Goal: Information Seeking & Learning: Learn about a topic

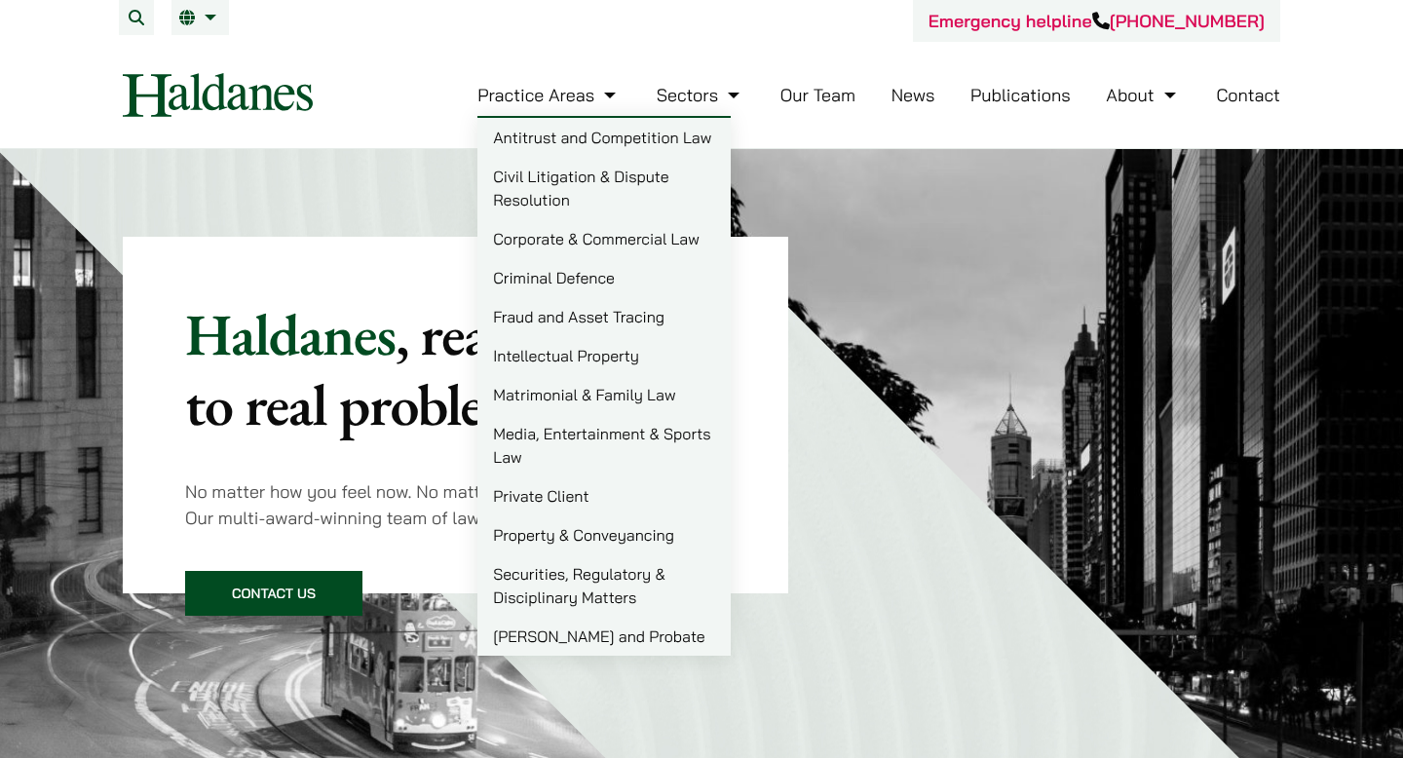
click at [552, 431] on link "Media, Entertainment & Sports Law" at bounding box center [604, 445] width 253 height 62
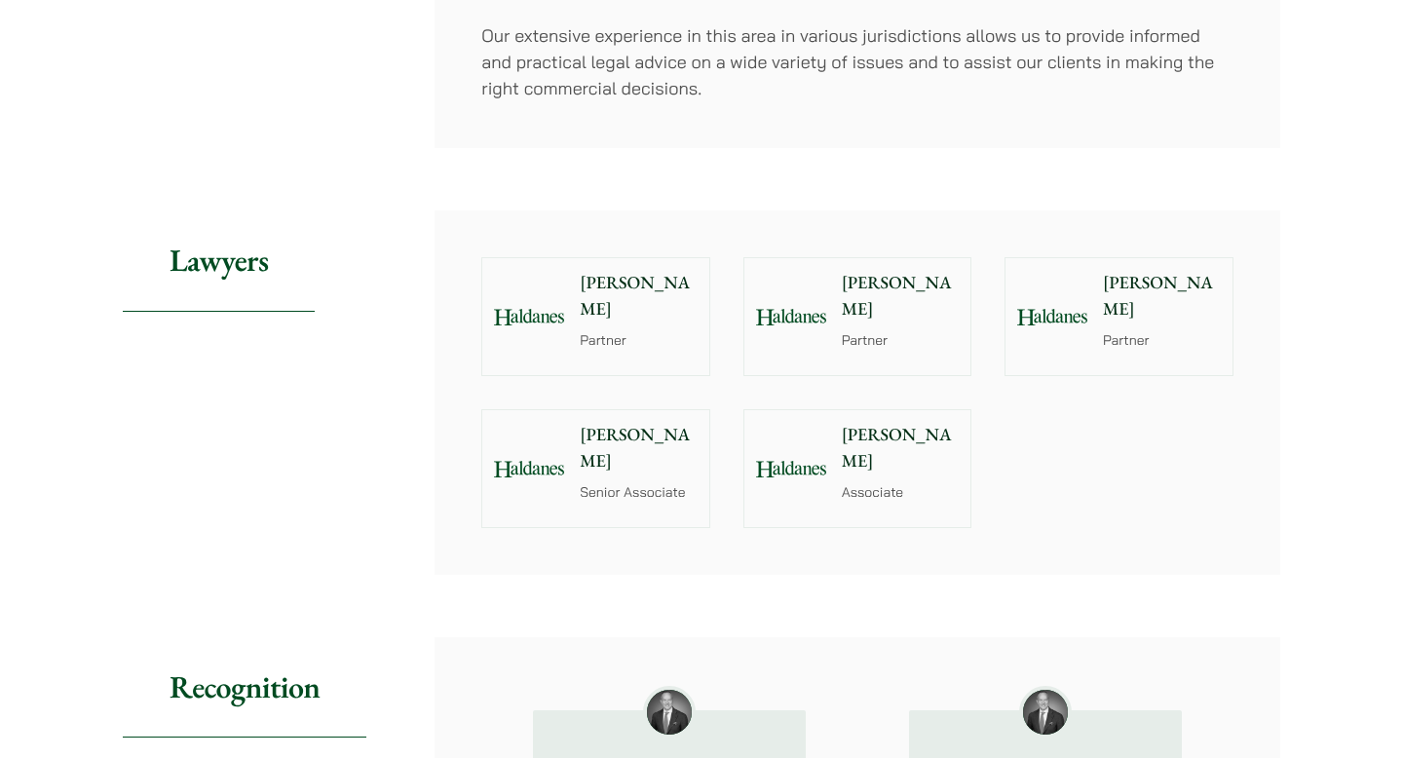
scroll to position [1593, 0]
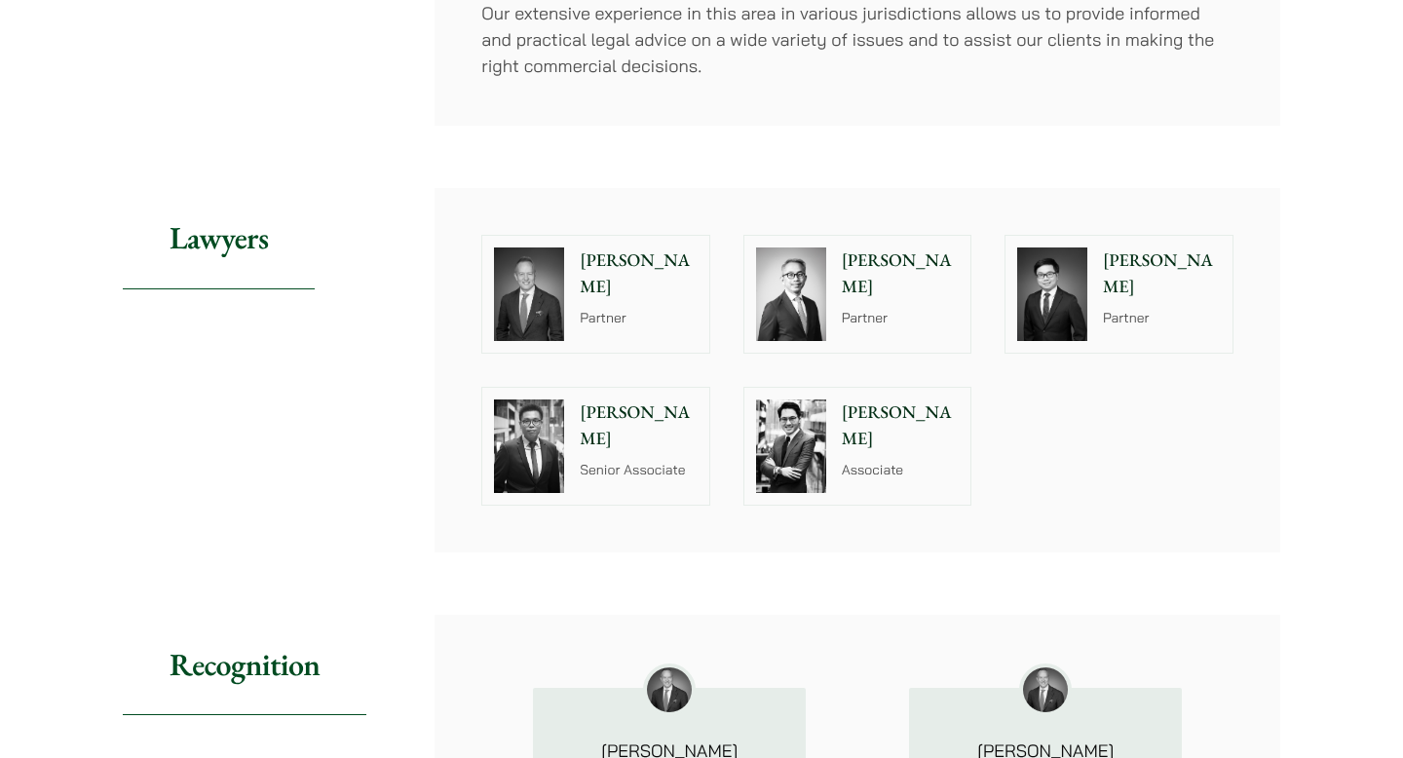
click at [577, 250] on div "John McLellan Partner" at bounding box center [643, 294] width 134 height 117
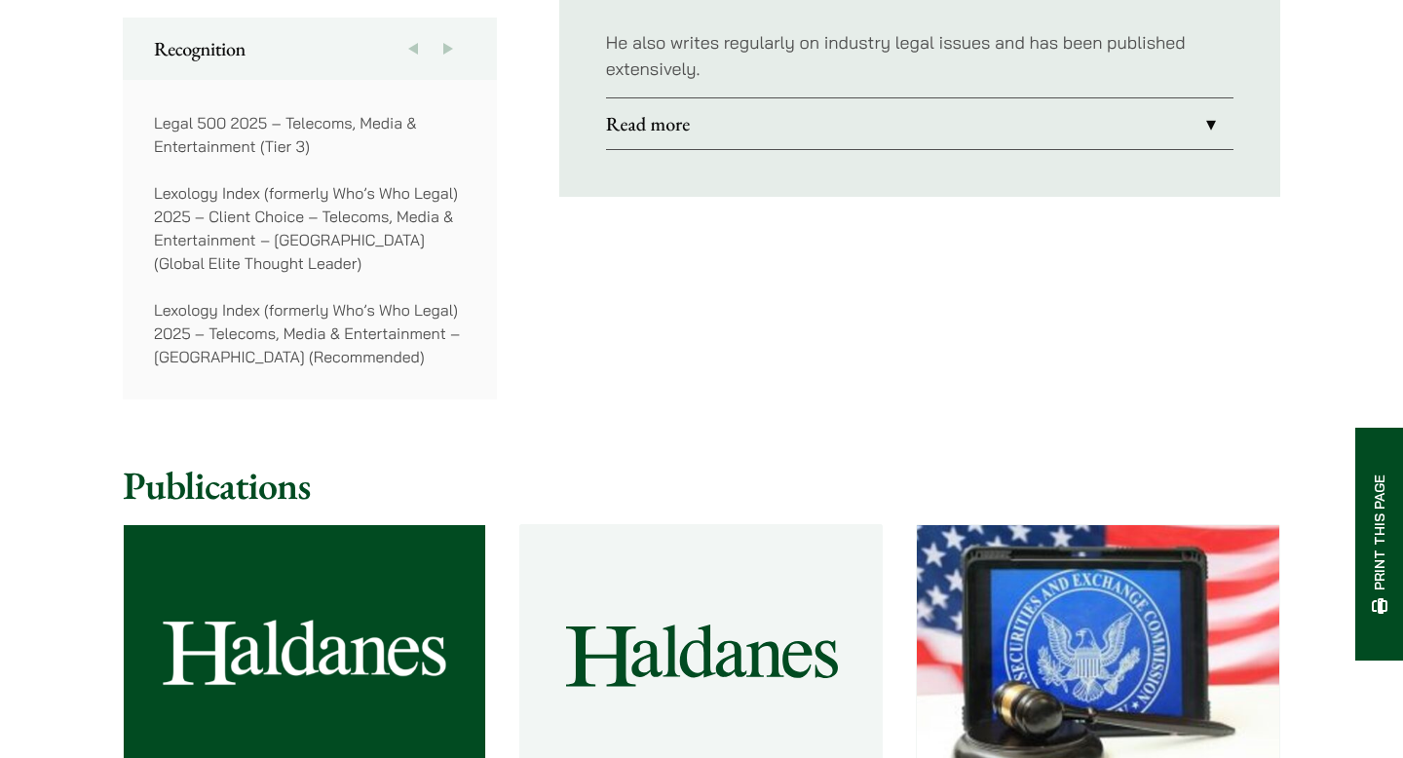
scroll to position [1427, 0]
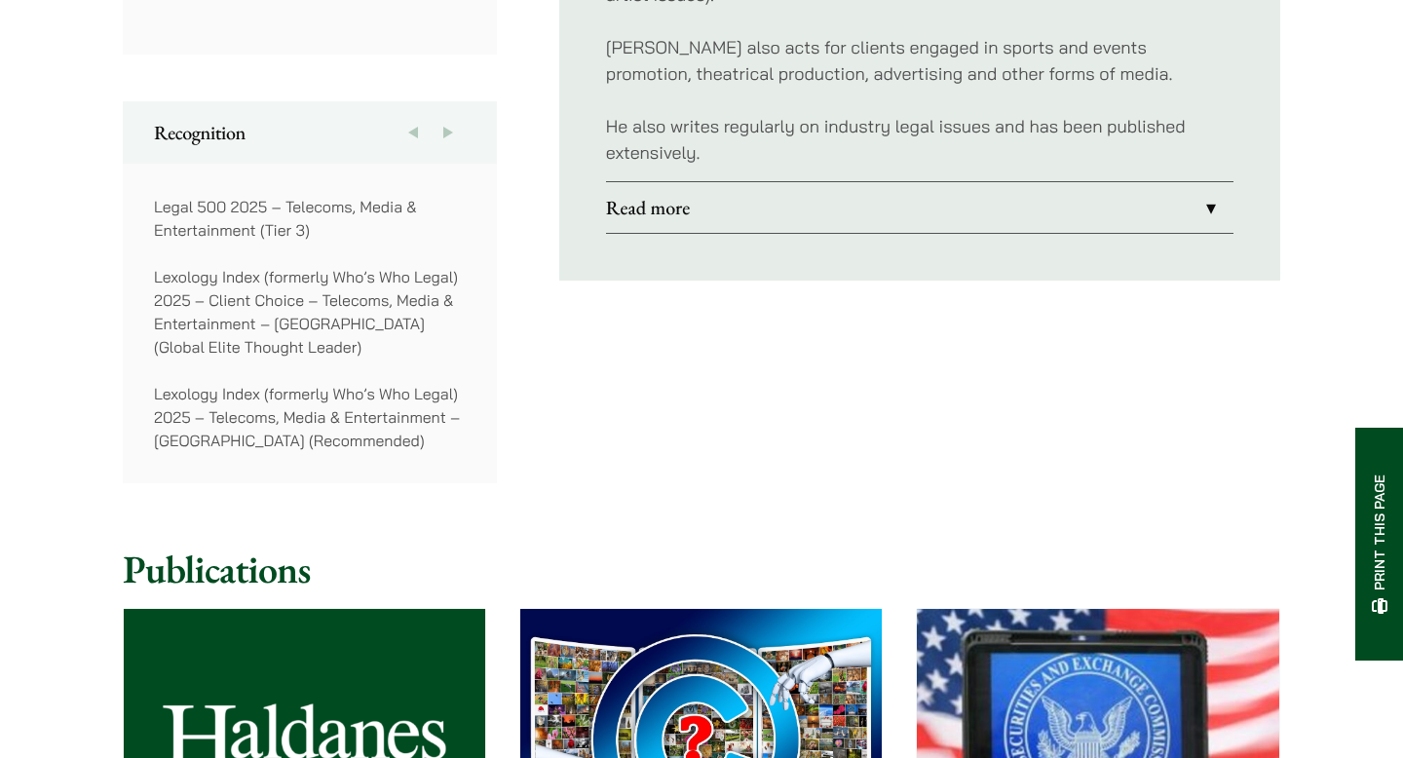
click at [670, 187] on link "Read more" at bounding box center [920, 207] width 628 height 51
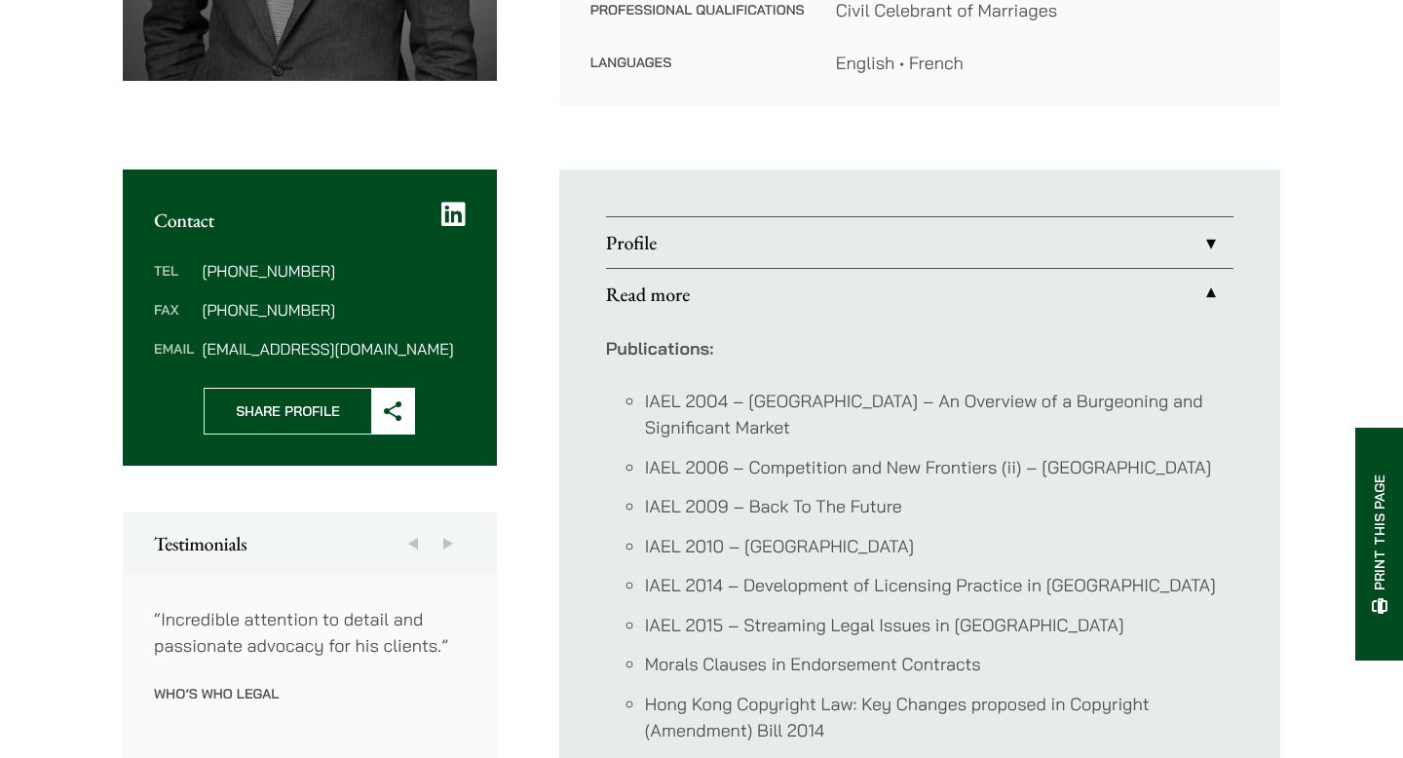
scroll to position [581, 0]
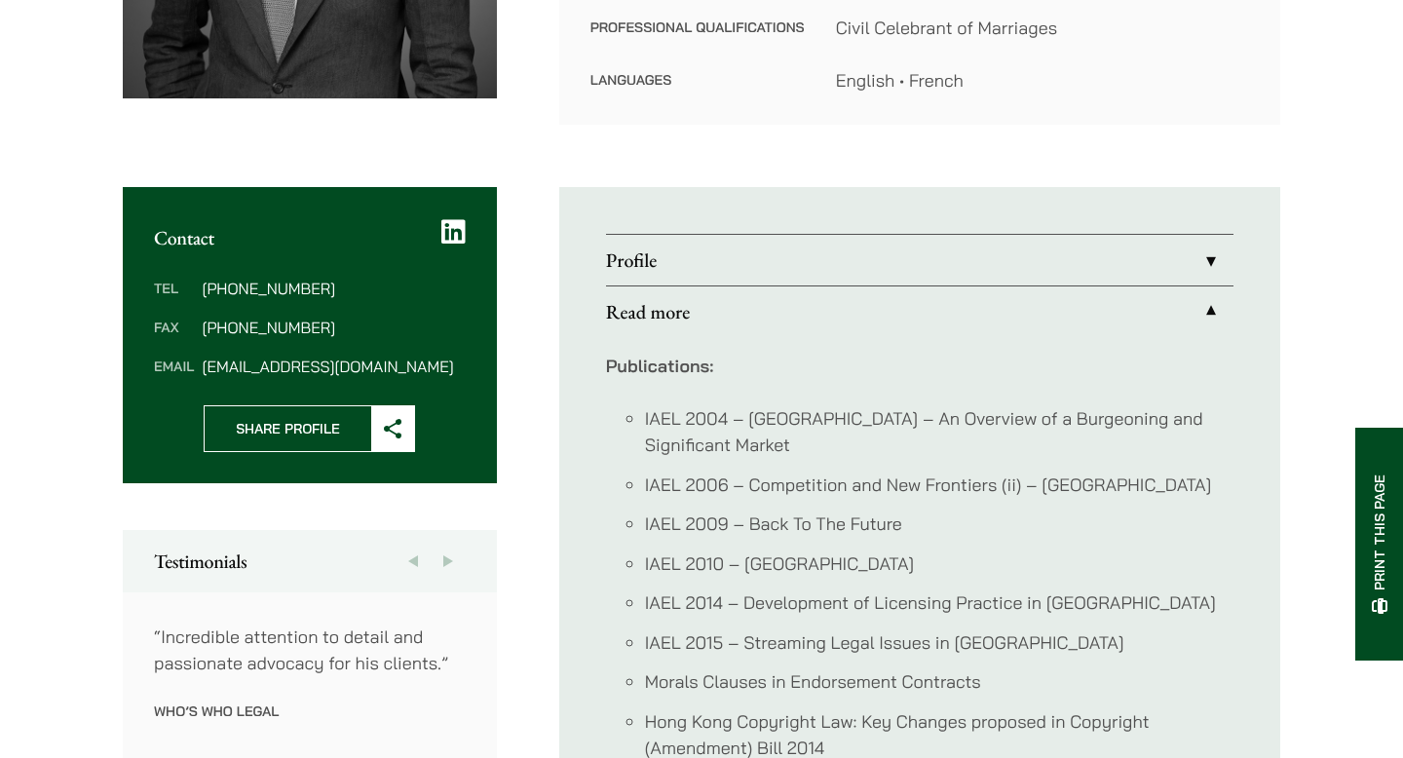
click at [669, 264] on link "Profile" at bounding box center [920, 260] width 628 height 51
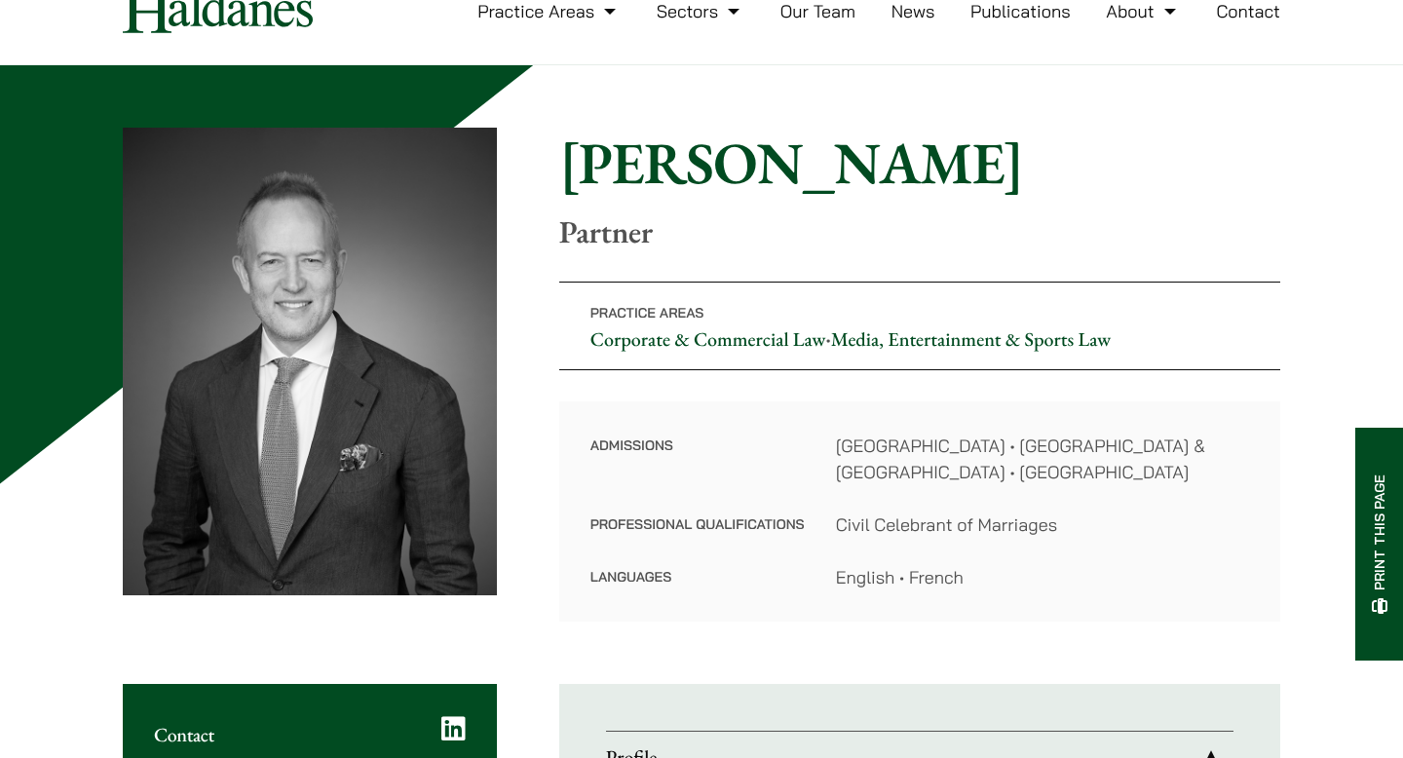
scroll to position [68, 0]
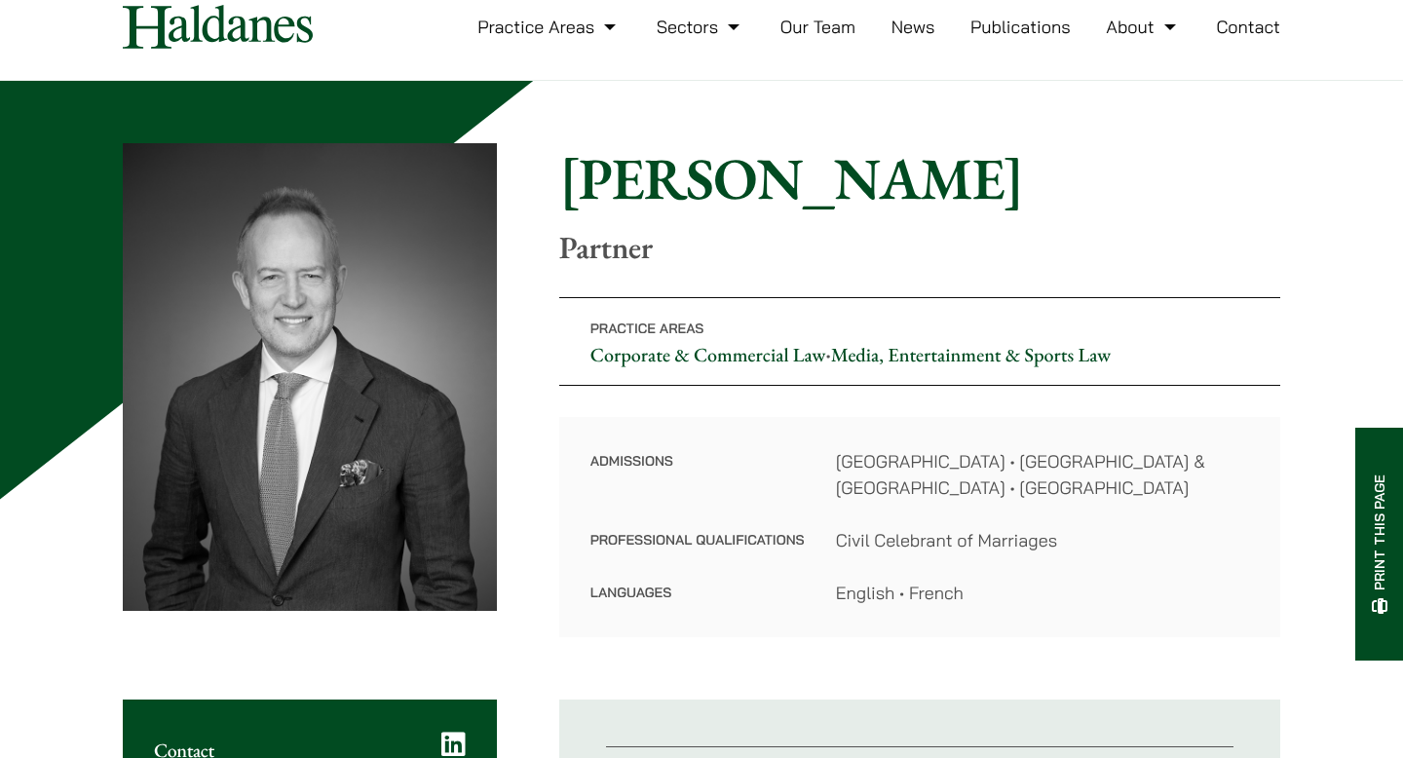
click at [653, 187] on h1 "[PERSON_NAME]" at bounding box center [919, 178] width 721 height 70
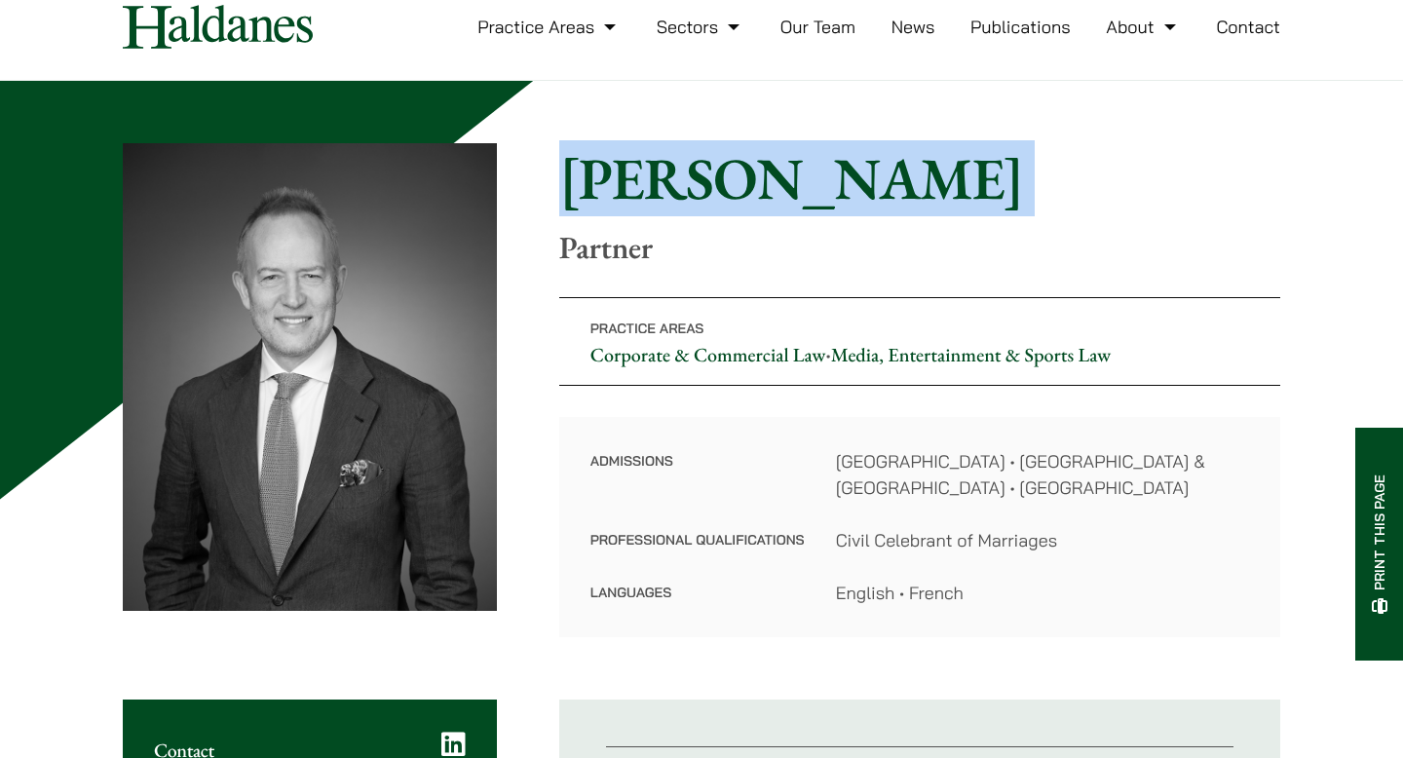
click at [653, 187] on h1 "[PERSON_NAME]" at bounding box center [919, 178] width 721 height 70
copy div "[PERSON_NAME]"
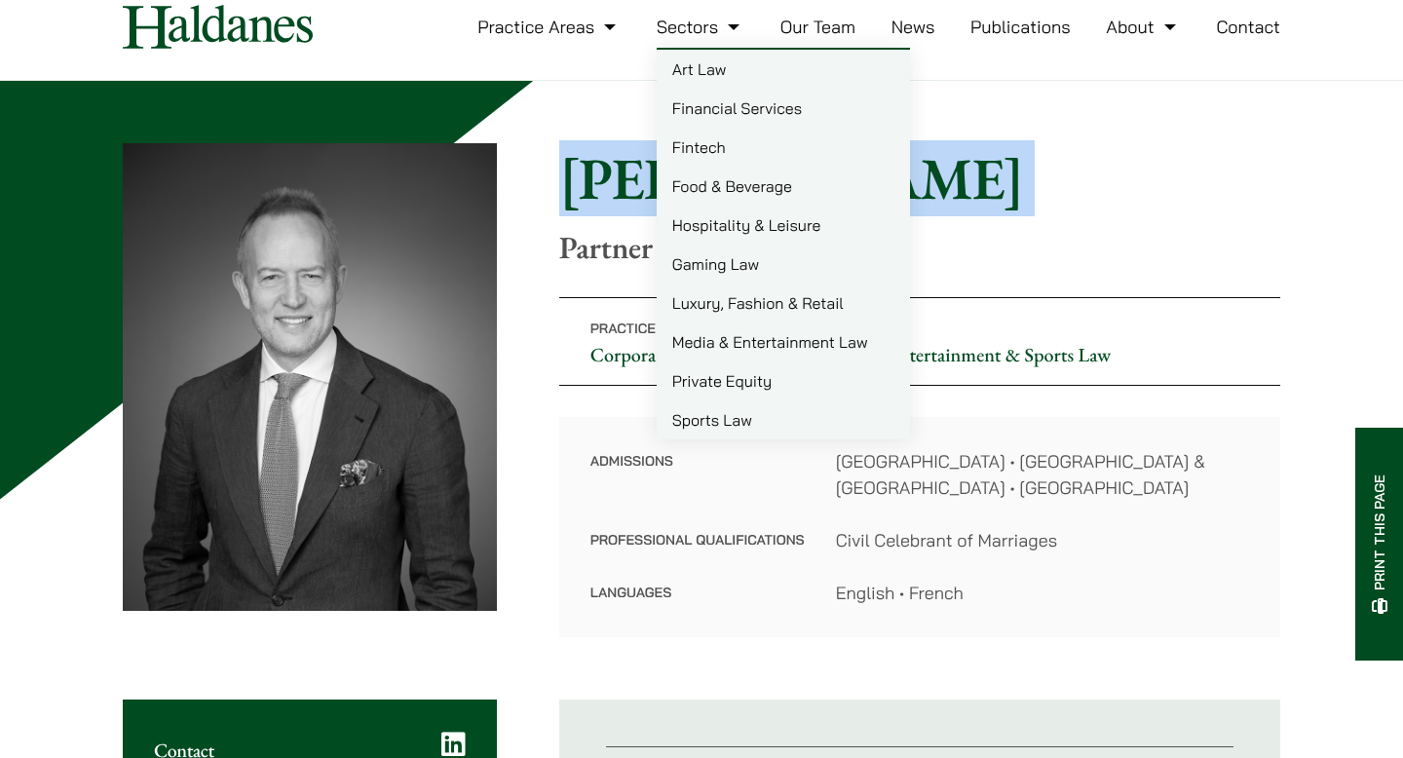
click at [692, 66] on link "Art Law" at bounding box center [783, 69] width 253 height 39
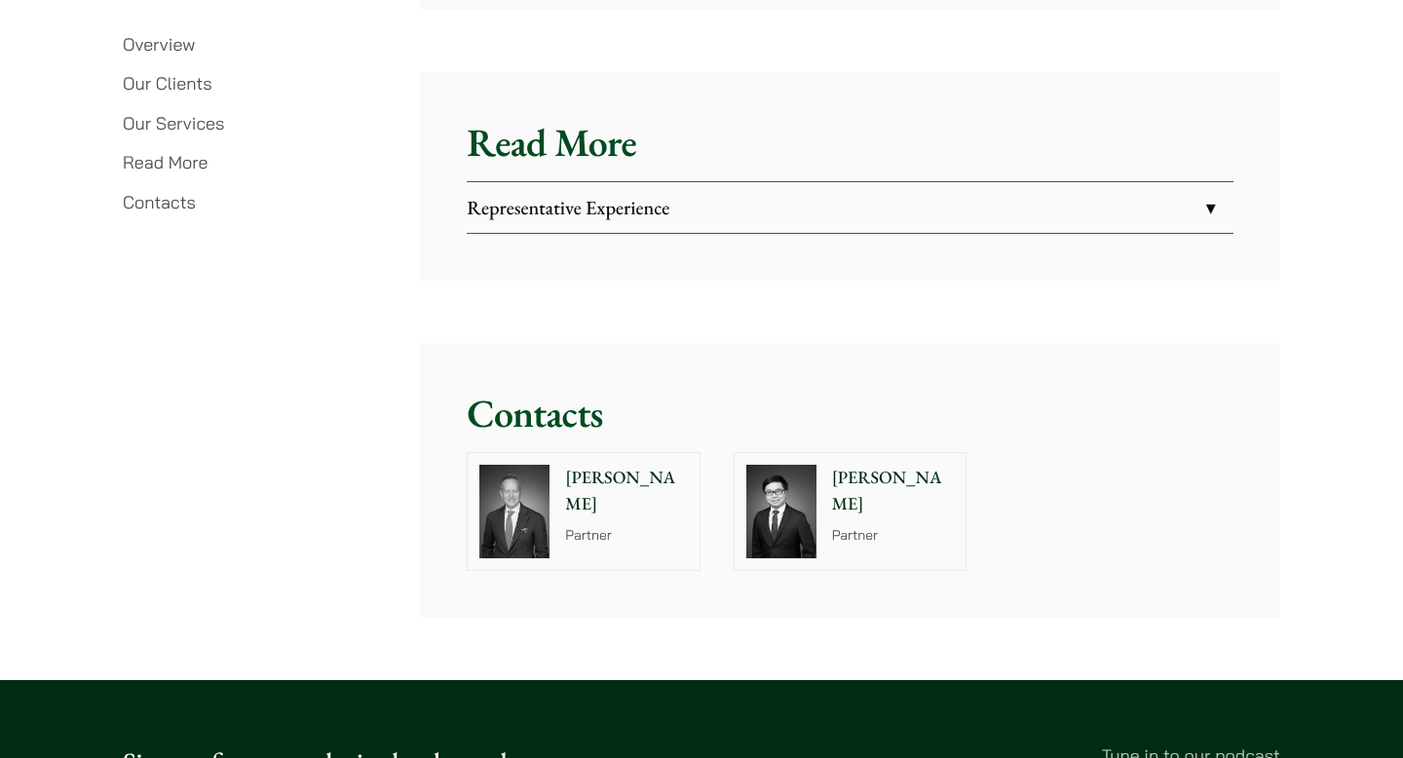
scroll to position [4662, 0]
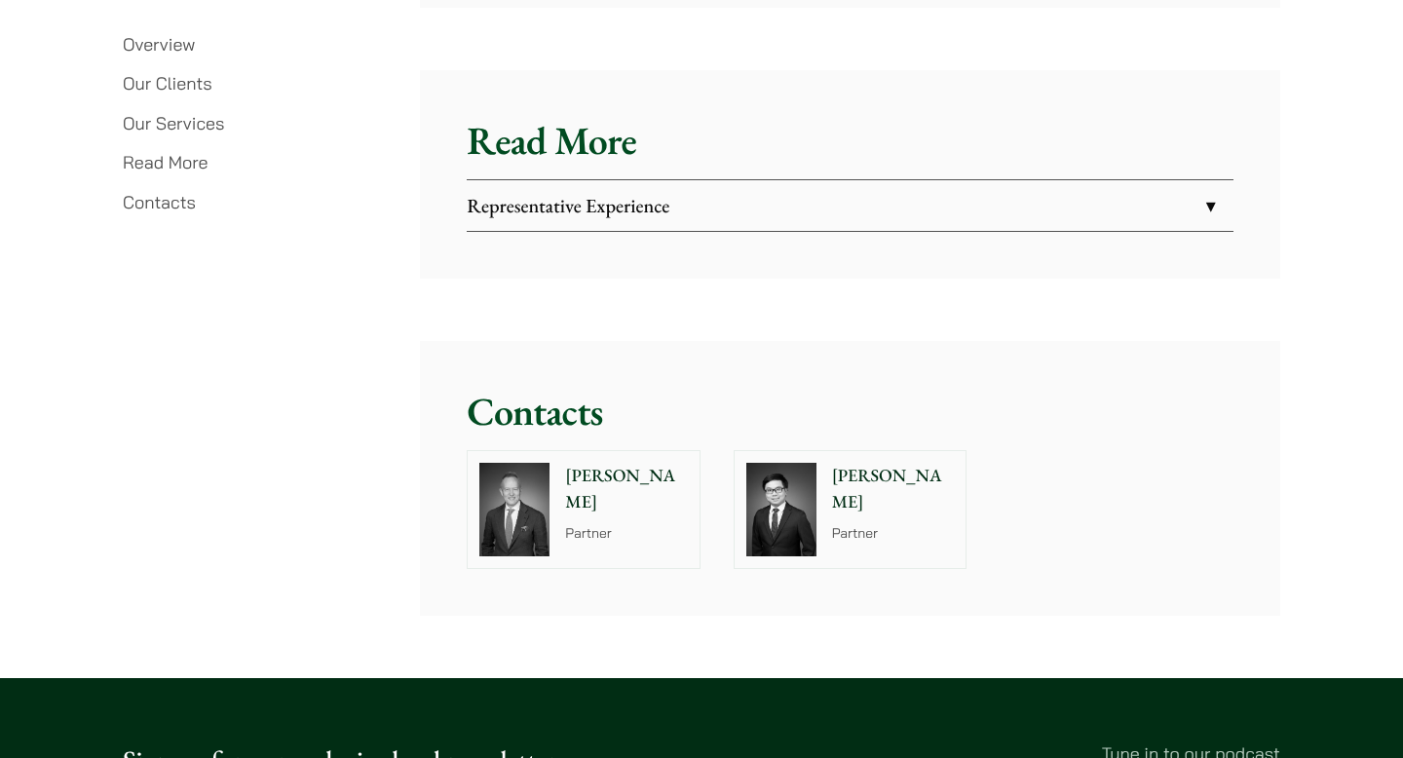
click at [862, 451] on div "Anthony Leung Partner" at bounding box center [897, 509] width 138 height 117
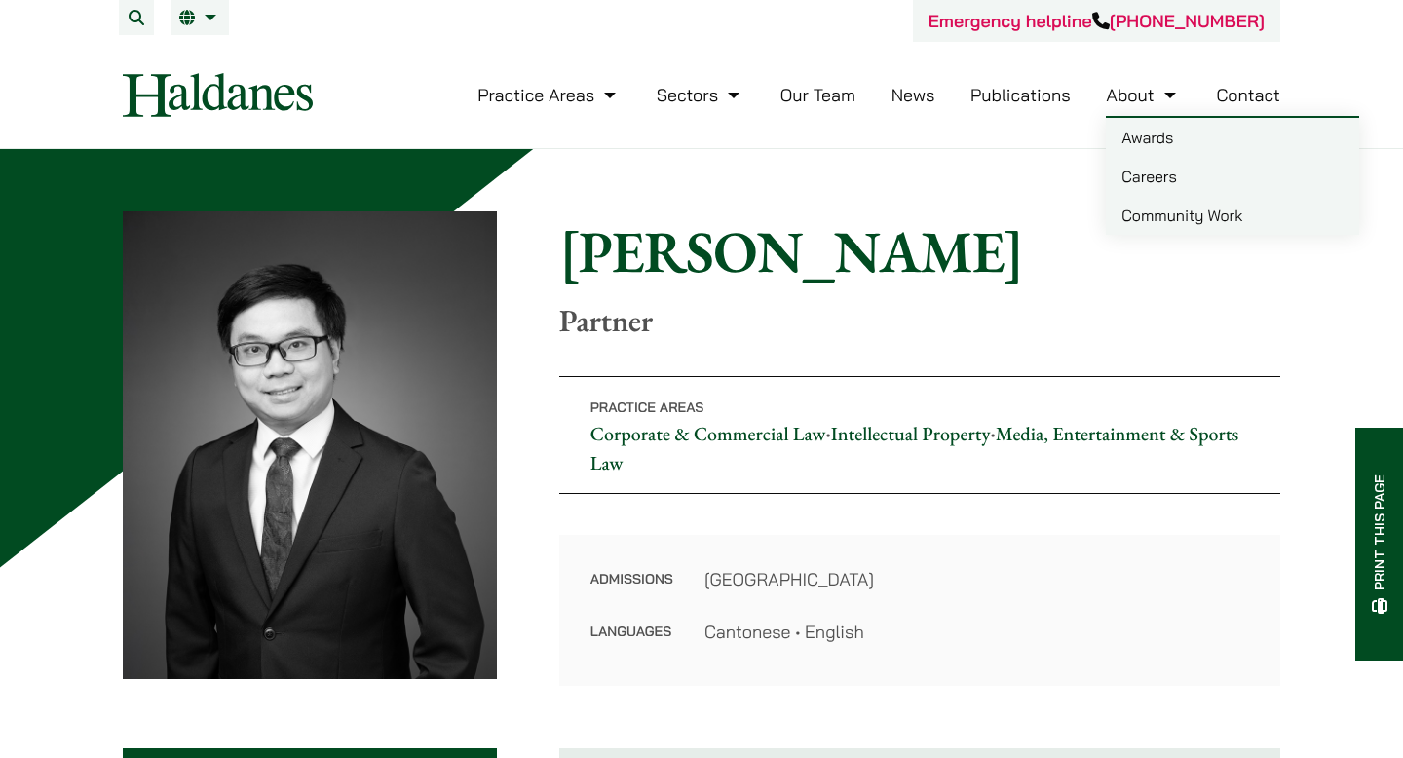
click at [1134, 169] on link "Careers" at bounding box center [1232, 176] width 253 height 39
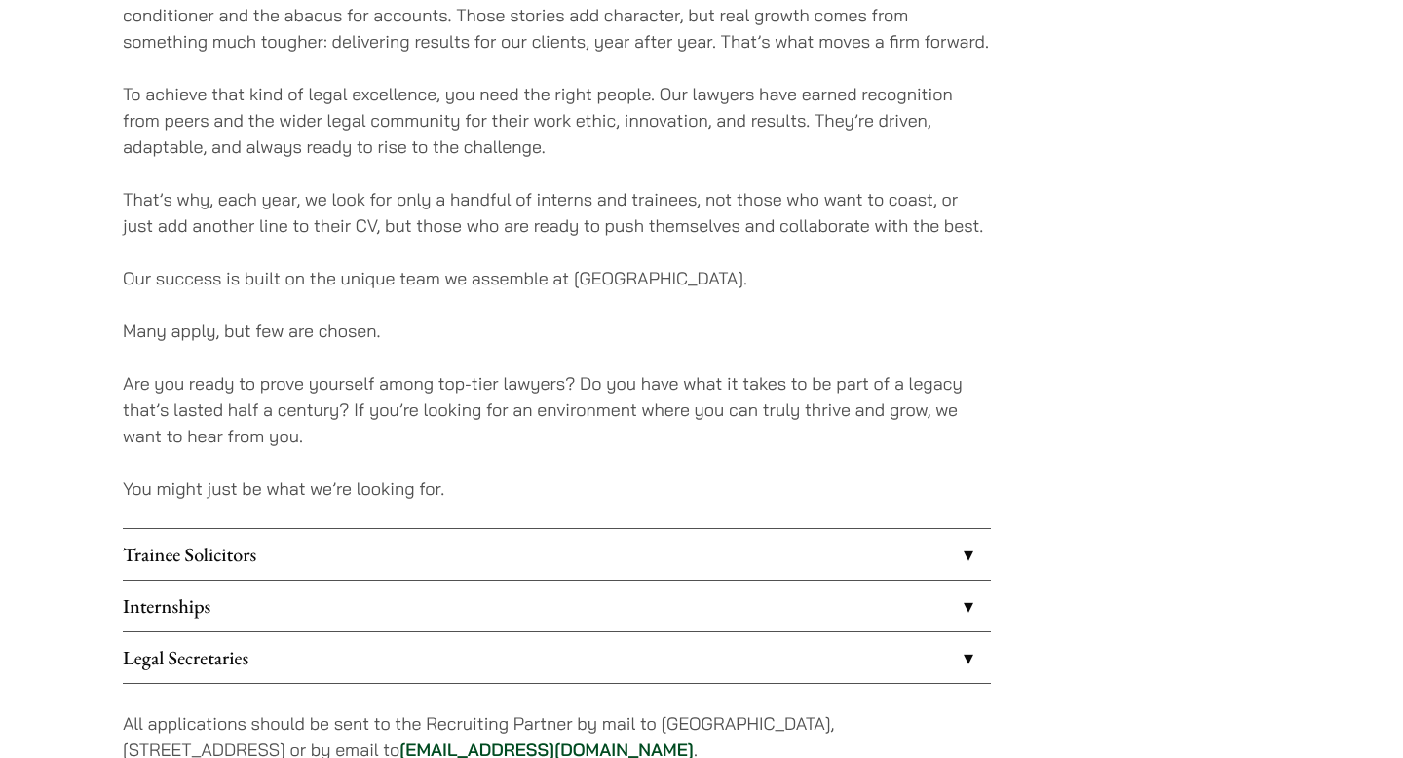
scroll to position [1333, 0]
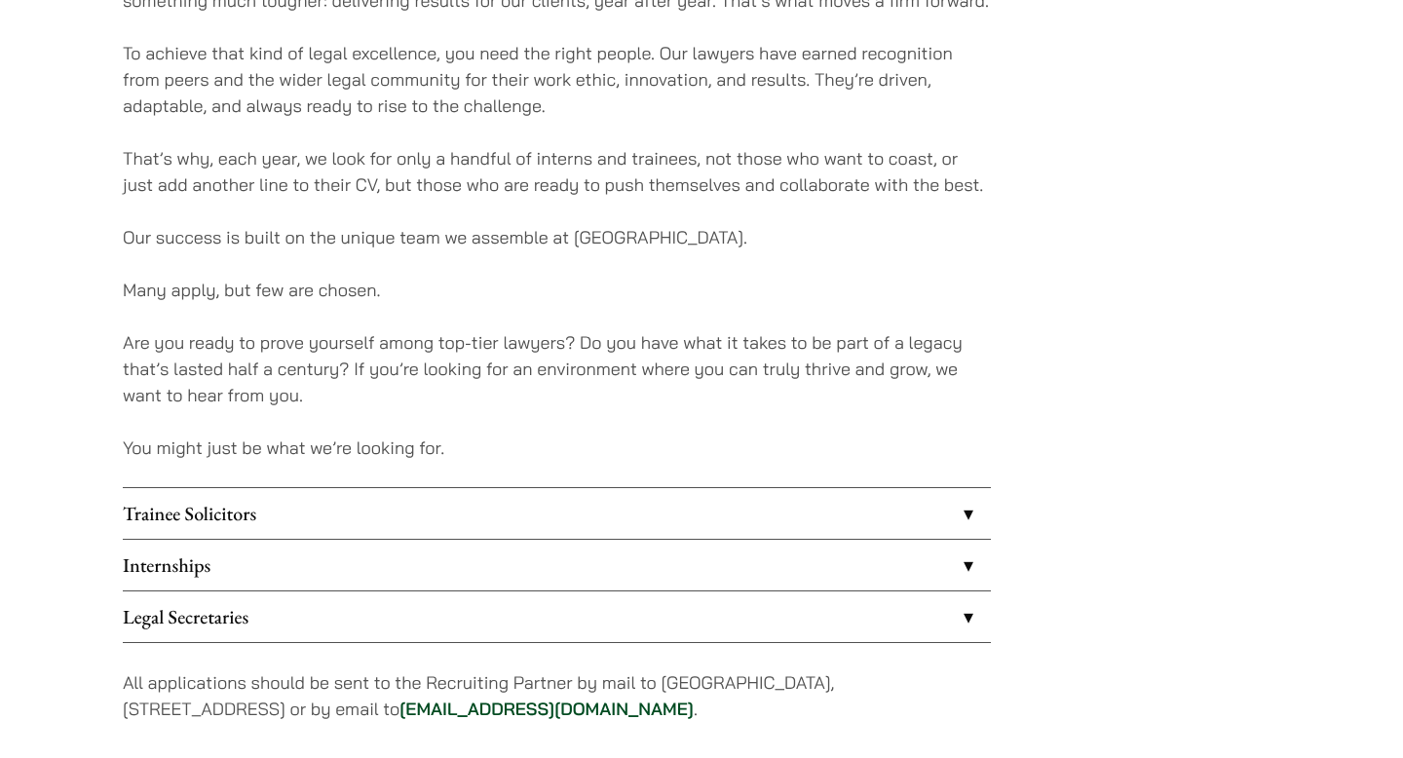
click at [304, 569] on link "Internships" at bounding box center [557, 565] width 868 height 51
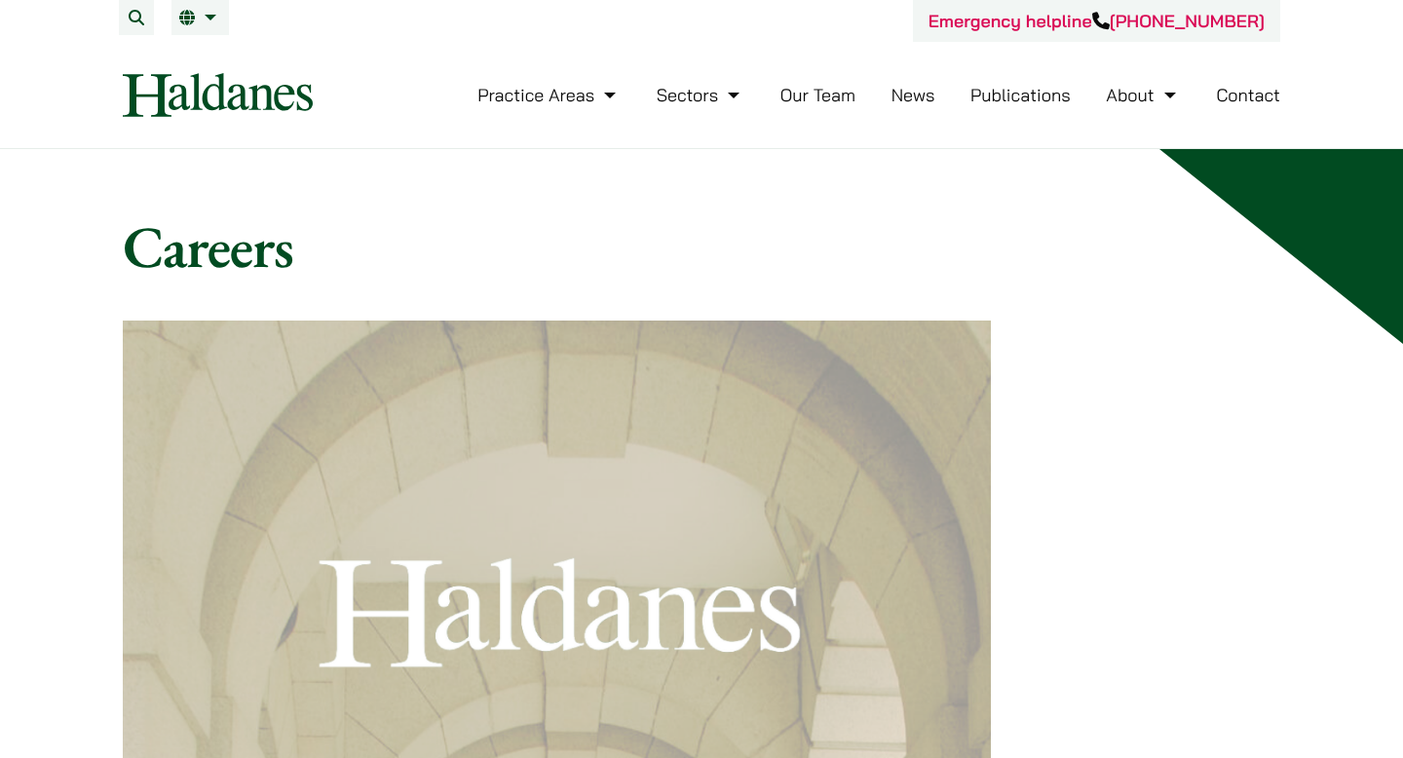
click at [822, 100] on link "Our Team" at bounding box center [818, 95] width 75 height 22
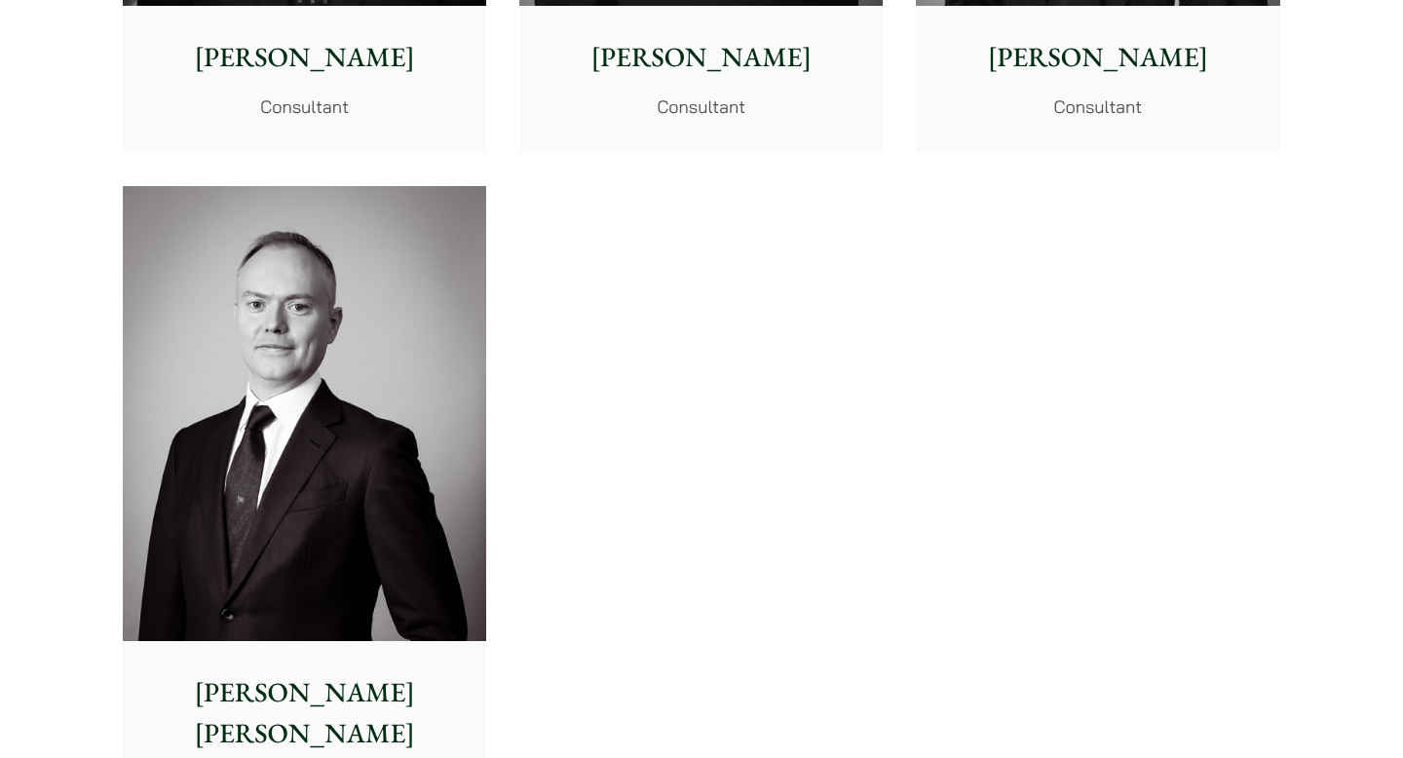
scroll to position [10184, 0]
